Goal: Check status

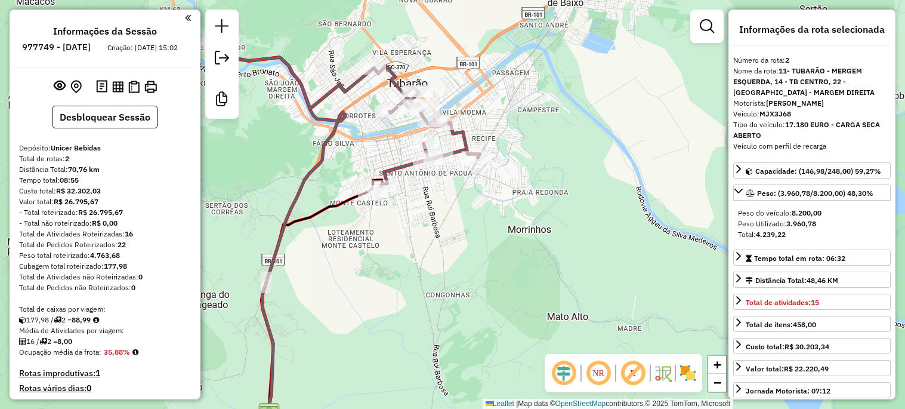
select select "**********"
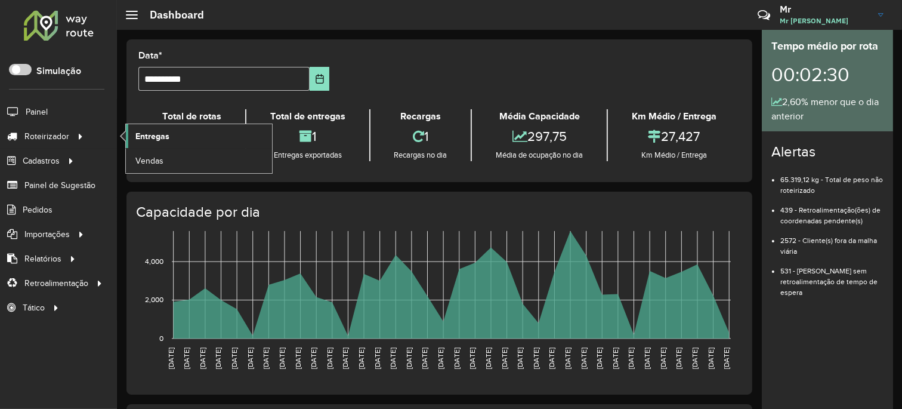
click at [147, 133] on span "Entregas" at bounding box center [152, 136] width 34 height 13
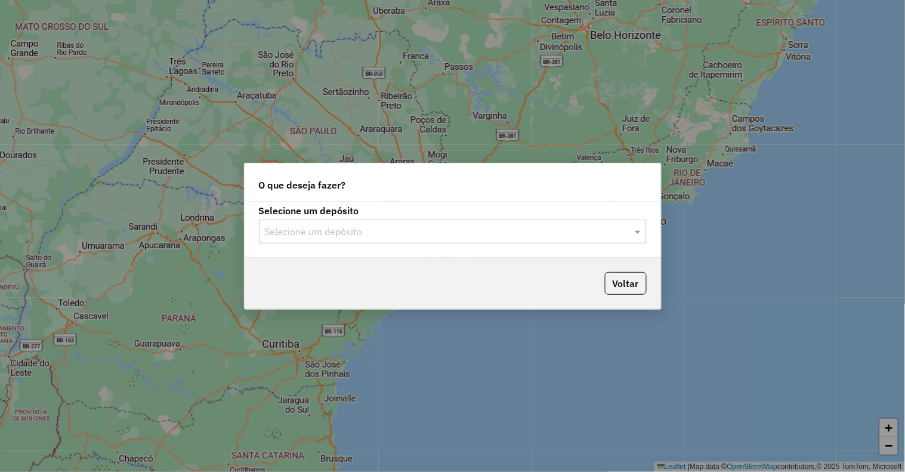
drag, startPoint x: 0, startPoint y: 0, endPoint x: 358, endPoint y: 233, distance: 427.3
click at [358, 233] on input "text" at bounding box center [441, 232] width 352 height 14
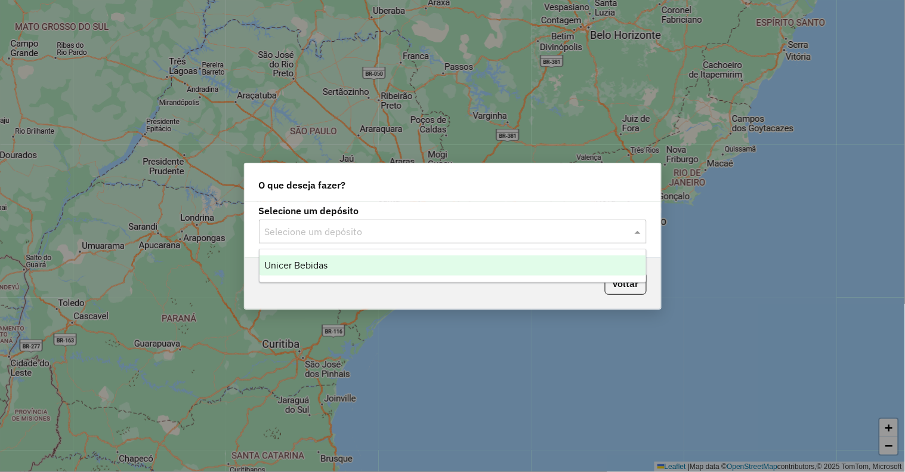
click at [358, 233] on input "text" at bounding box center [441, 232] width 352 height 14
click at [334, 266] on div "Unicer Bebidas" at bounding box center [452, 265] width 386 height 20
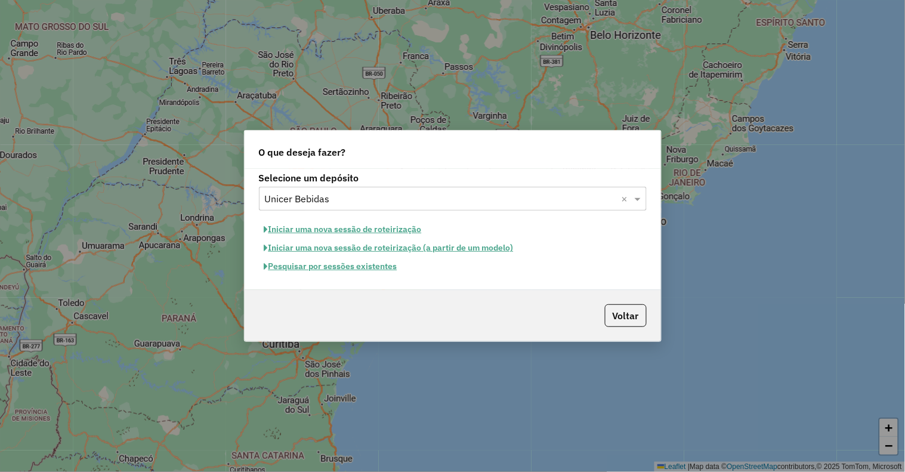
click at [289, 266] on button "Pesquisar por sessões existentes" at bounding box center [331, 266] width 144 height 18
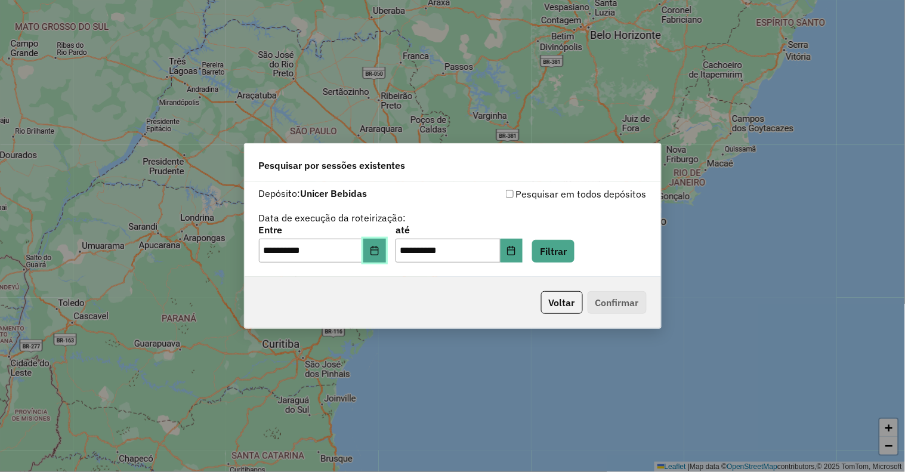
click at [379, 250] on icon "Choose Date" at bounding box center [375, 251] width 10 height 10
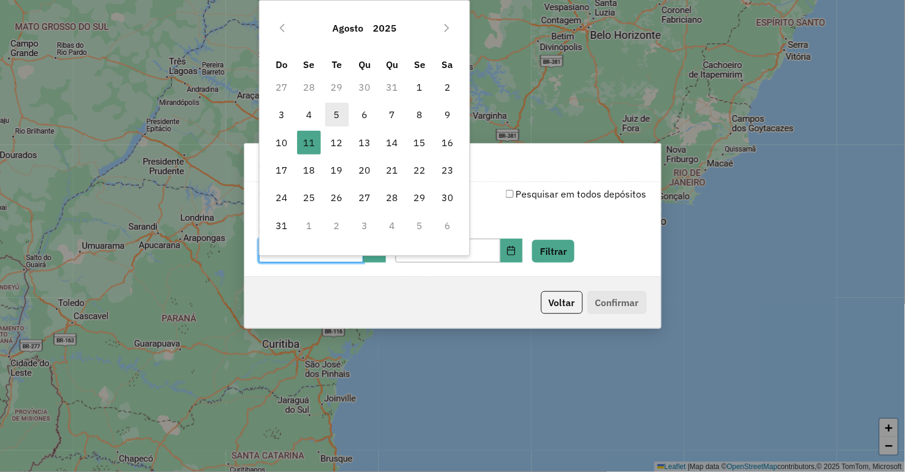
click at [333, 114] on span "5" at bounding box center [337, 115] width 24 height 24
type input "**********"
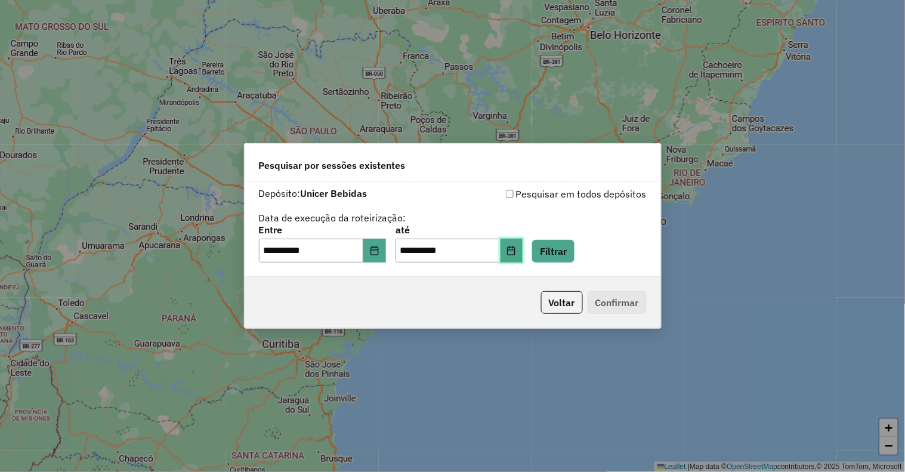
click at [516, 248] on icon "Choose Date" at bounding box center [511, 251] width 10 height 10
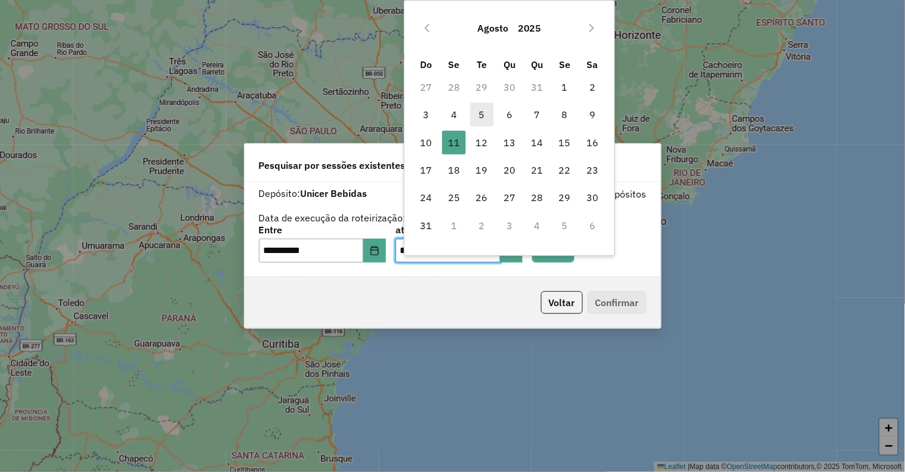
click at [487, 116] on span "5" at bounding box center [482, 115] width 24 height 24
type input "**********"
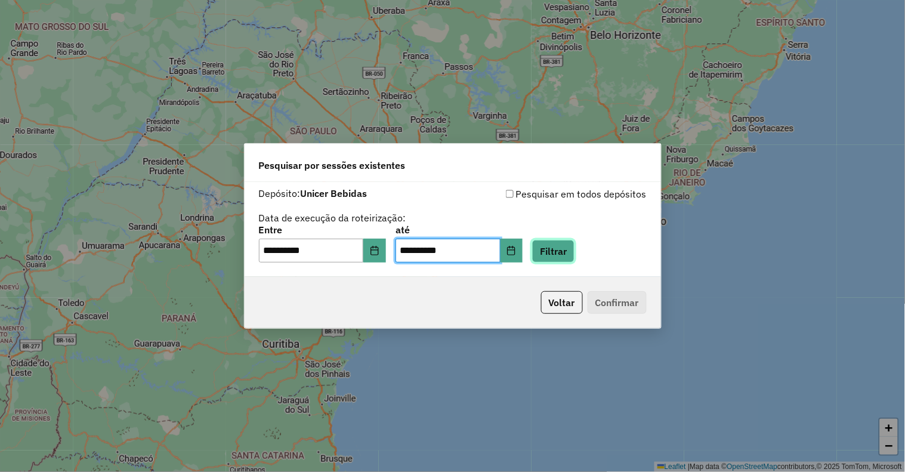
click at [571, 249] on button "Filtrar" at bounding box center [553, 251] width 42 height 23
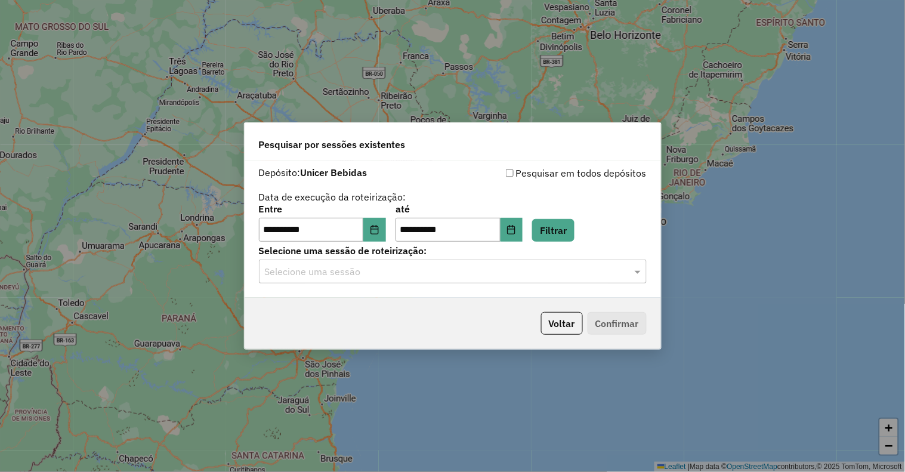
click at [430, 278] on input "text" at bounding box center [441, 272] width 352 height 14
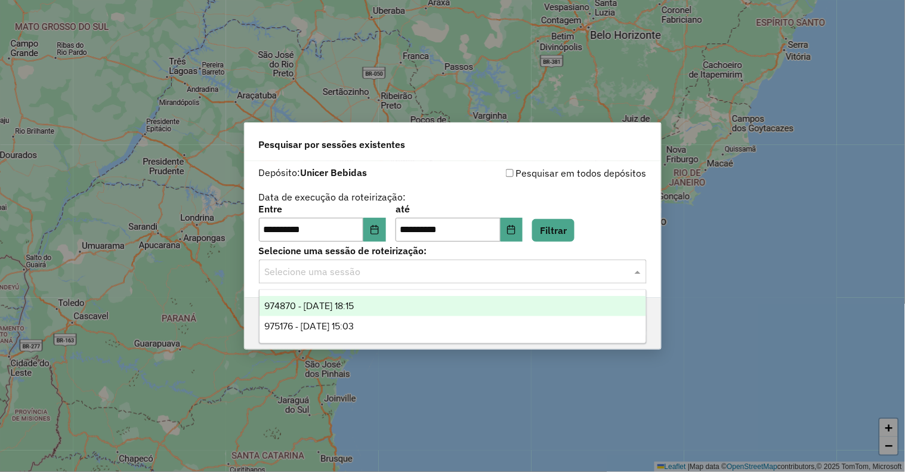
click at [363, 313] on div "974870 - 05/08/2025 18:15" at bounding box center [452, 306] width 386 height 20
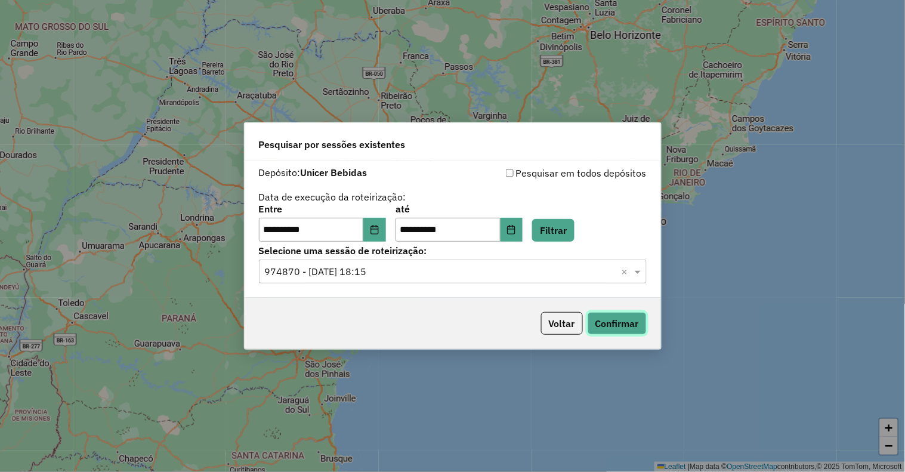
click at [623, 324] on button "Confirmar" at bounding box center [616, 323] width 59 height 23
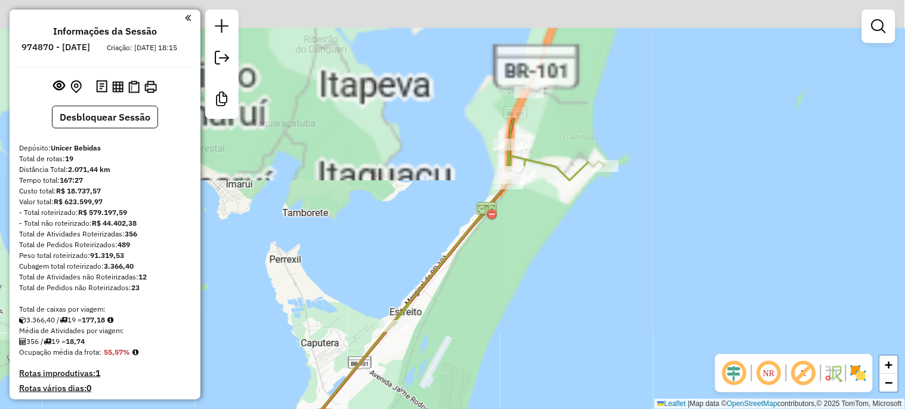
drag, startPoint x: 617, startPoint y: 83, endPoint x: 527, endPoint y: 265, distance: 202.7
click at [528, 262] on div "Janela de atendimento Grade de atendimento Capacidade Transportadoras Veículos …" at bounding box center [452, 204] width 905 height 409
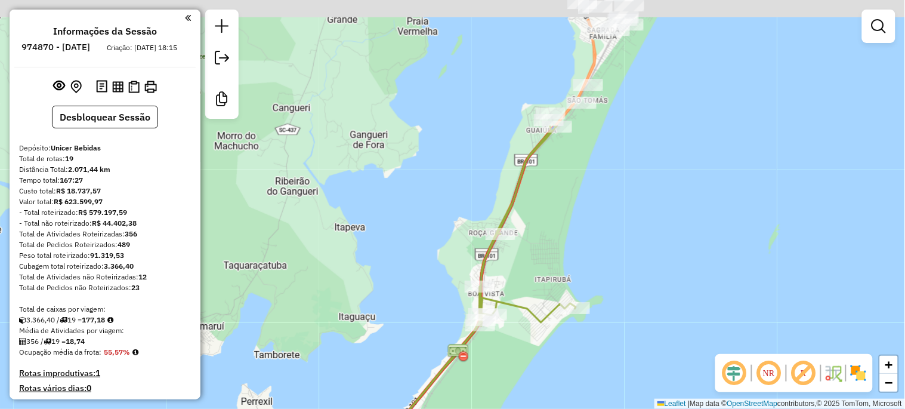
drag, startPoint x: 506, startPoint y: 76, endPoint x: 519, endPoint y: 271, distance: 196.1
click at [519, 265] on div "Janela de atendimento Grade de atendimento Capacidade Transportadoras Veículos …" at bounding box center [452, 204] width 905 height 409
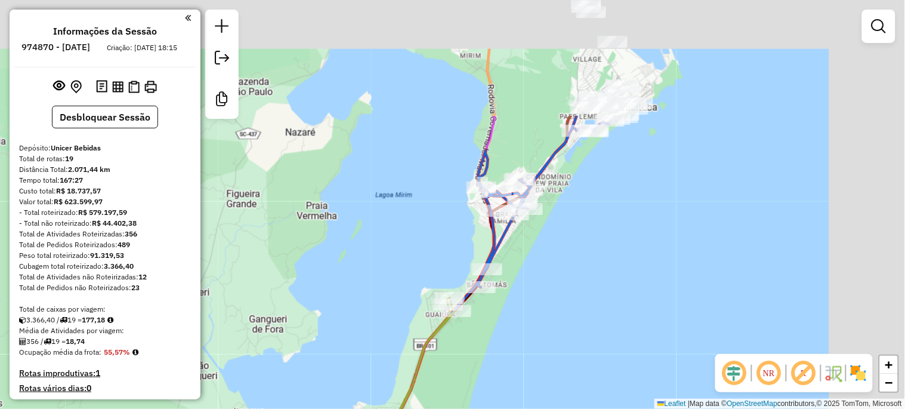
drag, startPoint x: 604, startPoint y: 166, endPoint x: 499, endPoint y: 311, distance: 179.8
click at [502, 326] on div "Janela de atendimento Grade de atendimento Capacidade Transportadoras Veículos …" at bounding box center [452, 204] width 905 height 409
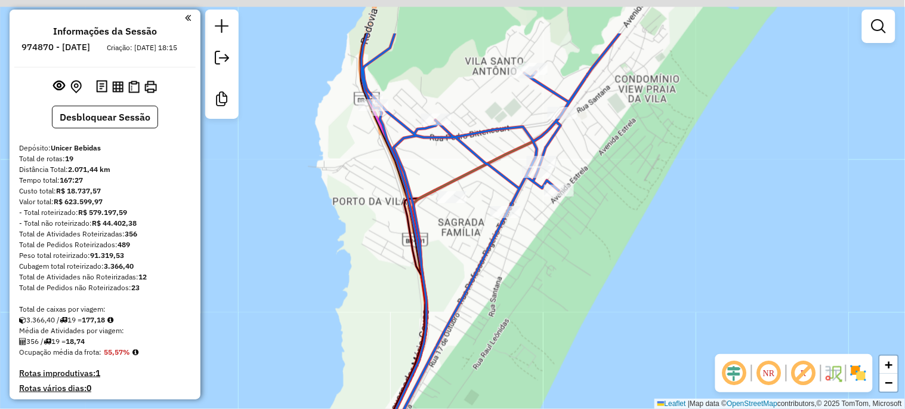
drag, startPoint x: 529, startPoint y: 249, endPoint x: 520, endPoint y: 324, distance: 76.3
click at [521, 317] on div "Janela de atendimento Grade de atendimento Capacidade Transportadoras Veículos …" at bounding box center [452, 204] width 905 height 409
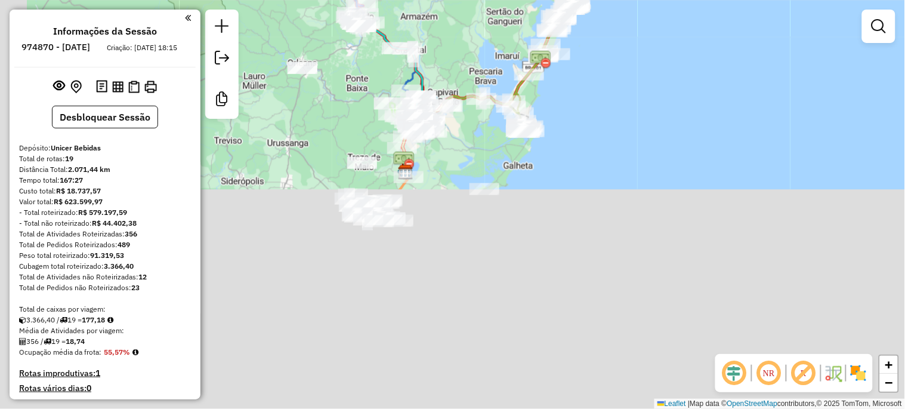
drag, startPoint x: 358, startPoint y: 329, endPoint x: 526, endPoint y: 38, distance: 336.2
click at [526, 39] on div "Janela de atendimento Grade de atendimento Capacidade Transportadoras Veículos …" at bounding box center [452, 204] width 905 height 409
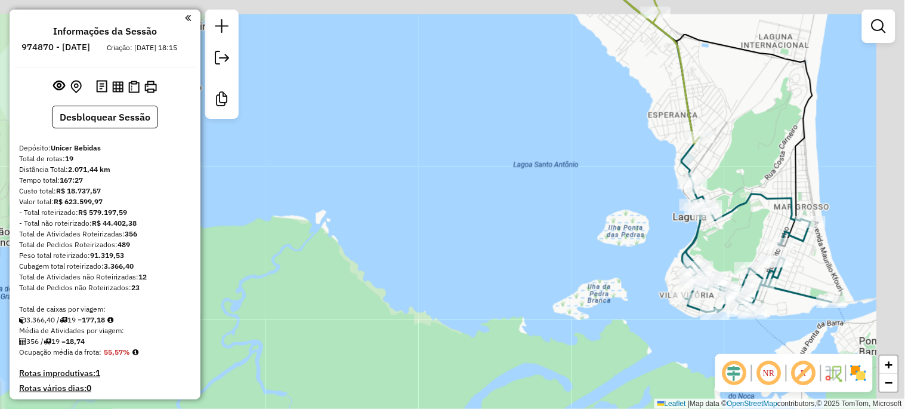
drag, startPoint x: 611, startPoint y: 193, endPoint x: 529, endPoint y: 346, distance: 174.0
click at [530, 352] on div "Rota 9 - Placa RLA9B13 17679 - MERCADO SOARES Rota 9 - Placa RLA9B13 25601 - BA…" at bounding box center [452, 204] width 905 height 409
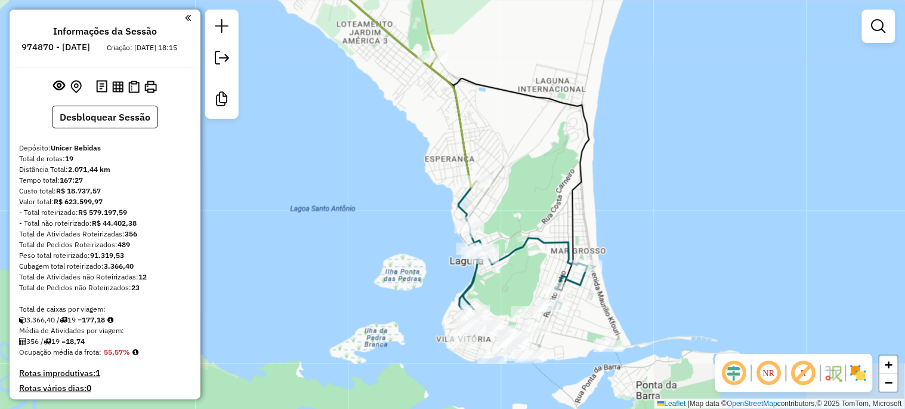
drag, startPoint x: 434, startPoint y: 187, endPoint x: 389, endPoint y: 132, distance: 70.8
click at [389, 132] on div "Rota 9 - Placa RLA9B13 17679 - MERCADO SOARES Rota 9 - Placa RLA9B13 25601 - BA…" at bounding box center [452, 204] width 905 height 409
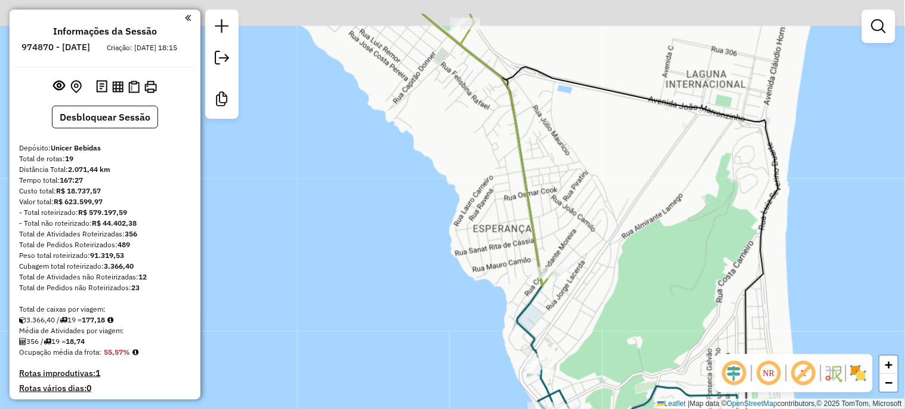
drag, startPoint x: 544, startPoint y: 175, endPoint x: 548, endPoint y: 199, distance: 24.1
click at [548, 199] on div "Rota 9 - Placa RLA9B13 17679 - MERCADO SOARES Rota 9 - Placa RLA9B13 25601 - BA…" at bounding box center [452, 204] width 905 height 409
